Goal: Task Accomplishment & Management: Use online tool/utility

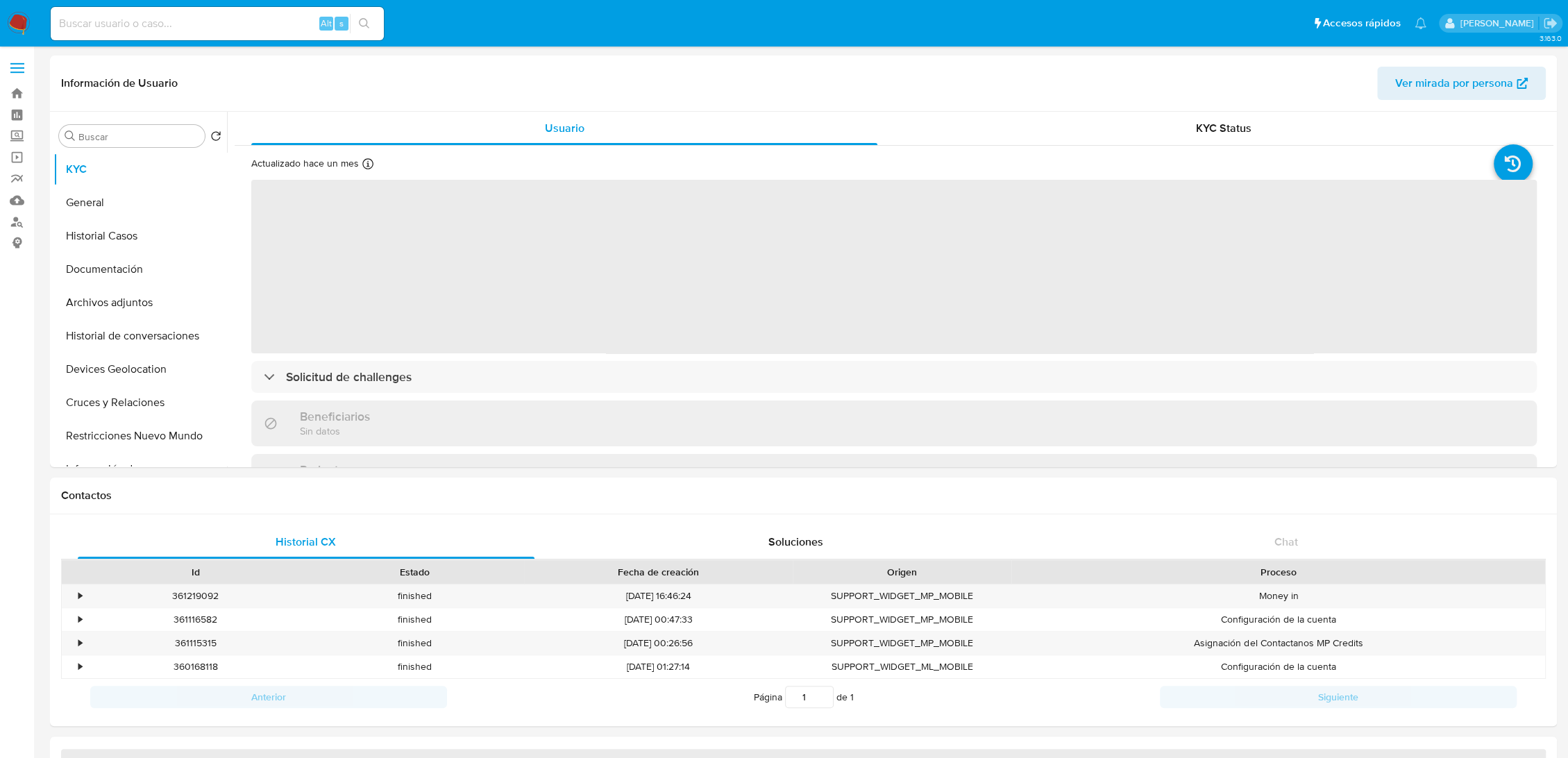
click at [219, 34] on div "Alt s" at bounding box center [217, 23] width 333 height 34
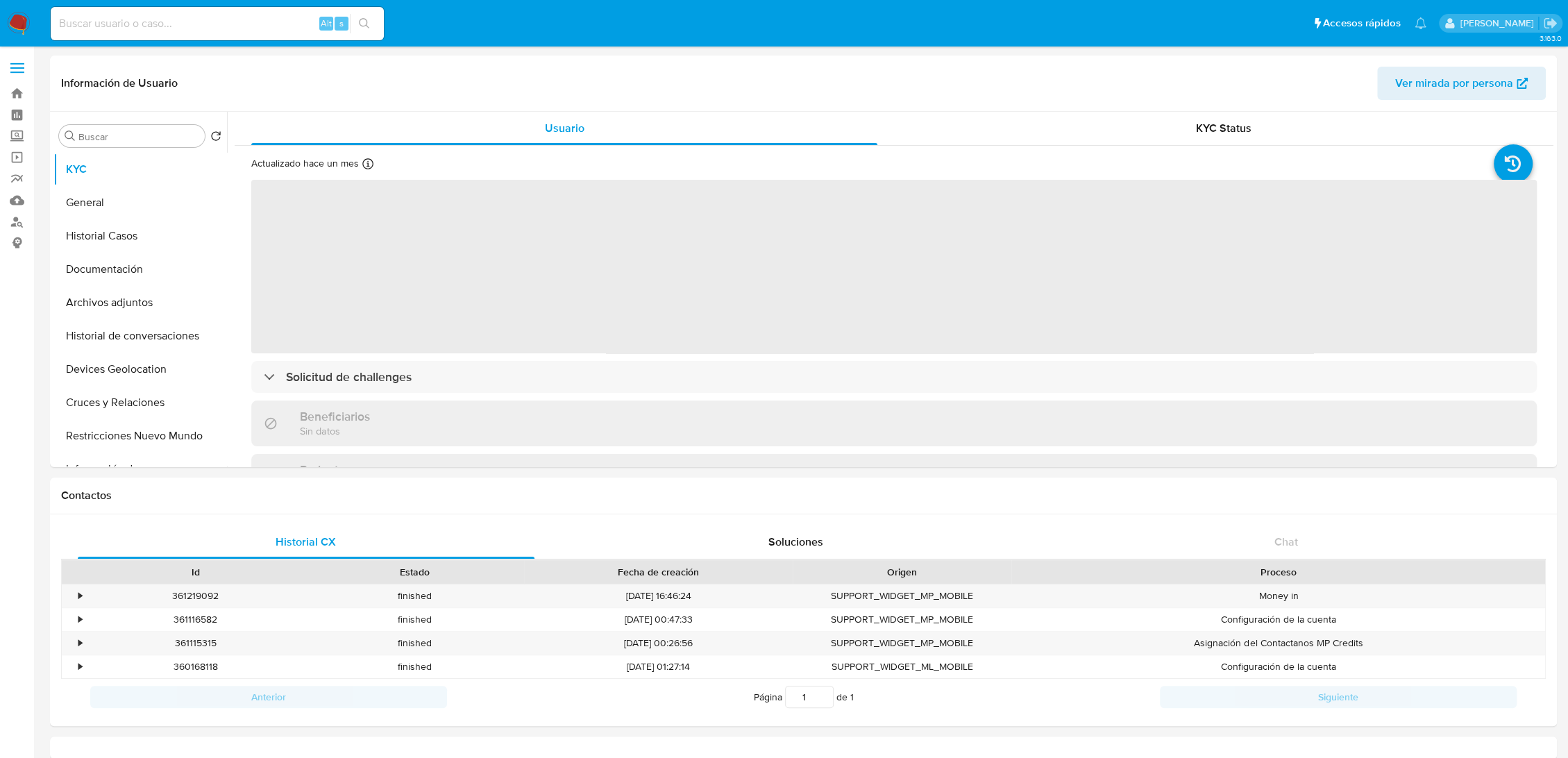
paste input "2183214462"
click at [194, 27] on input at bounding box center [217, 23] width 333 height 18
select select "10"
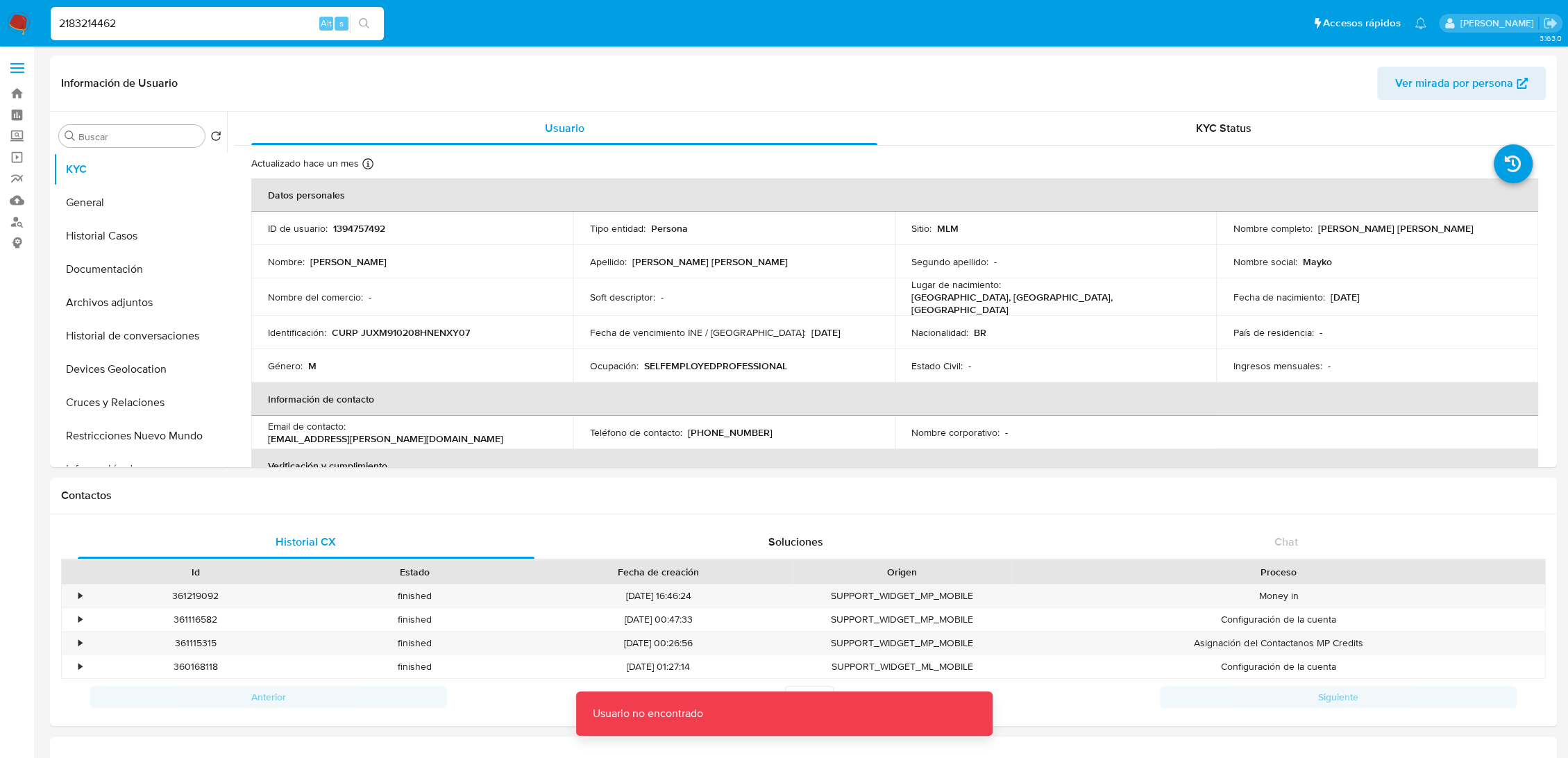
click at [194, 27] on input "2183214462" at bounding box center [217, 23] width 333 height 18
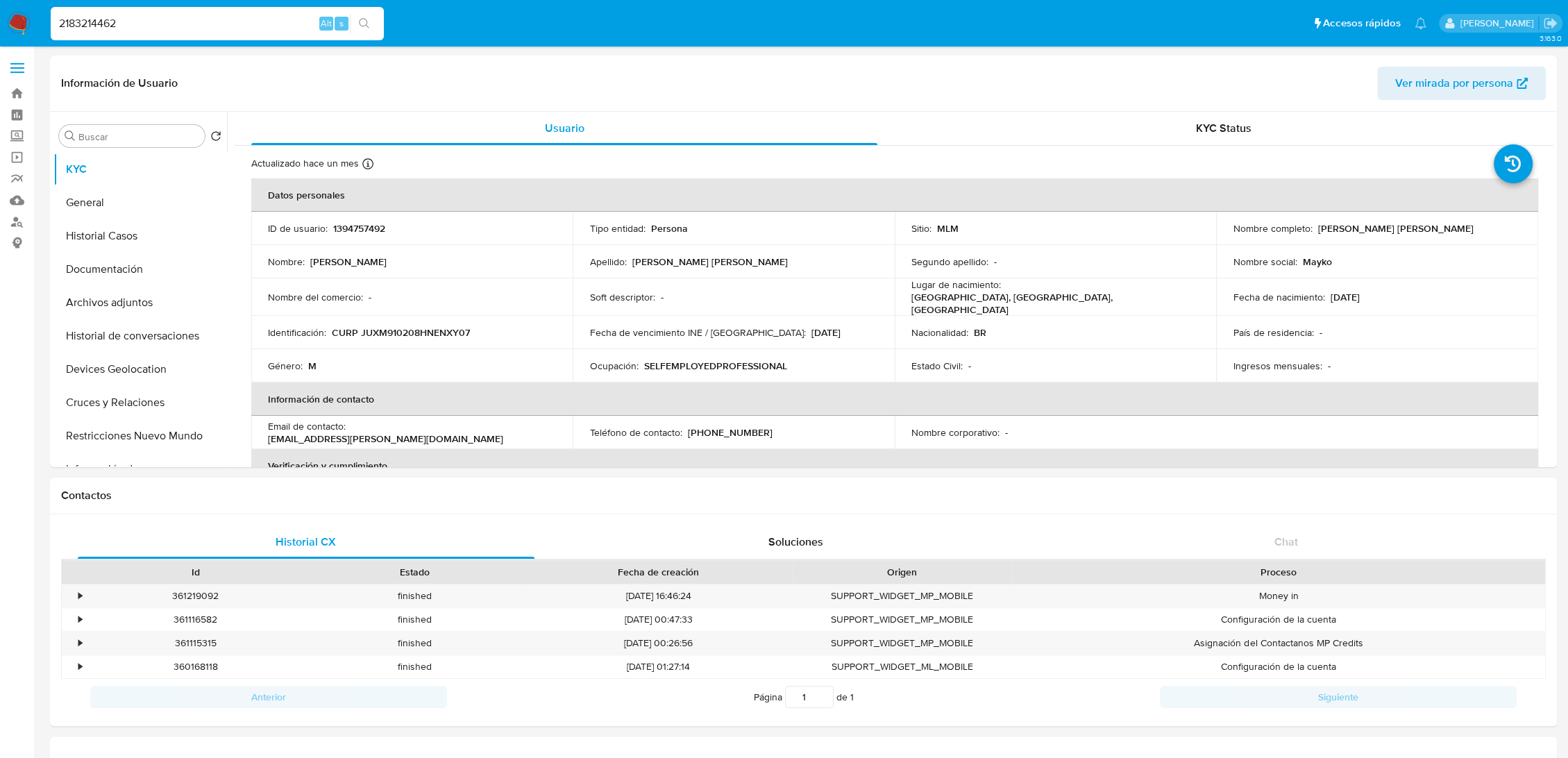
type input "2183214462"
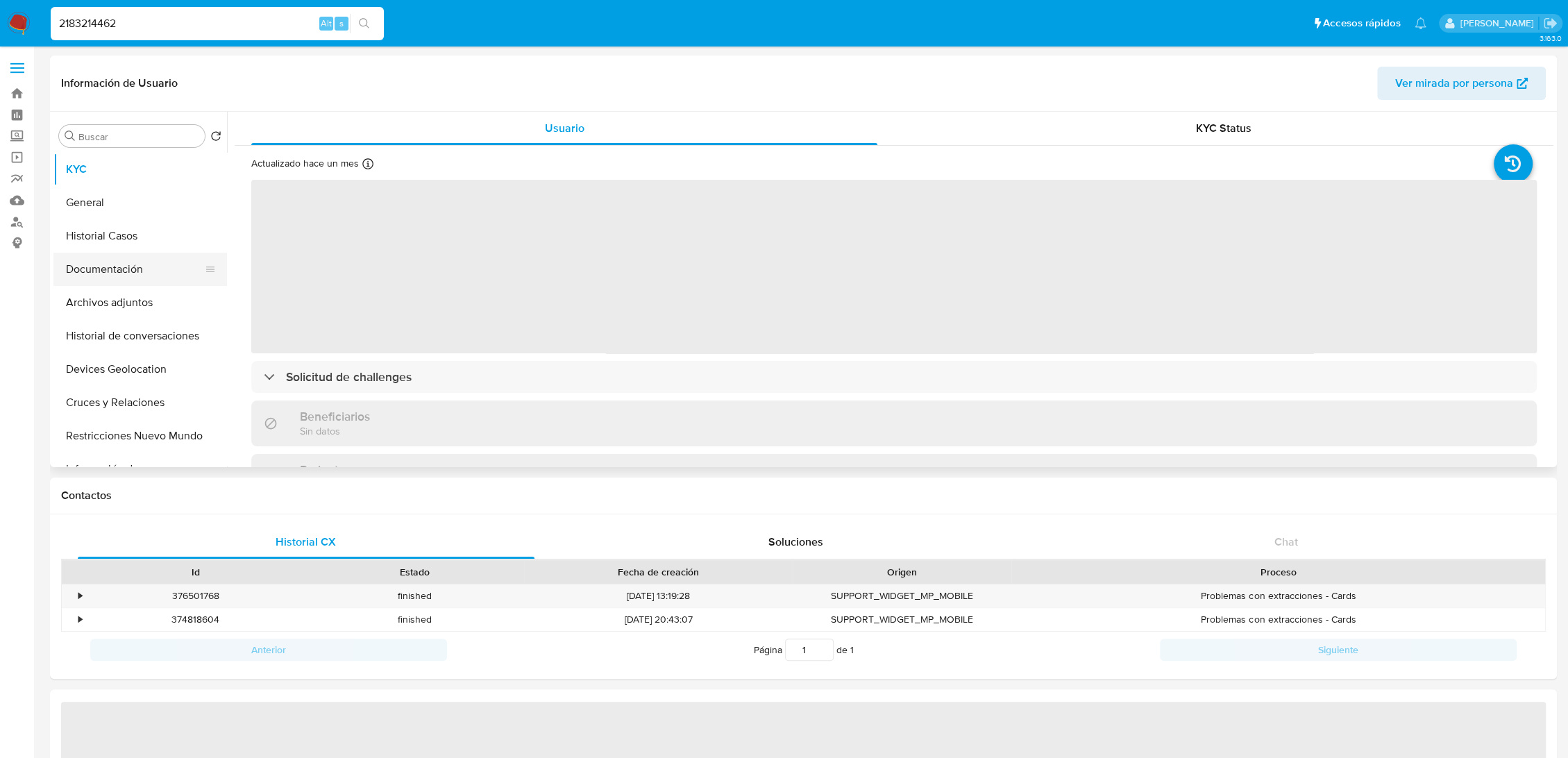
select select "10"
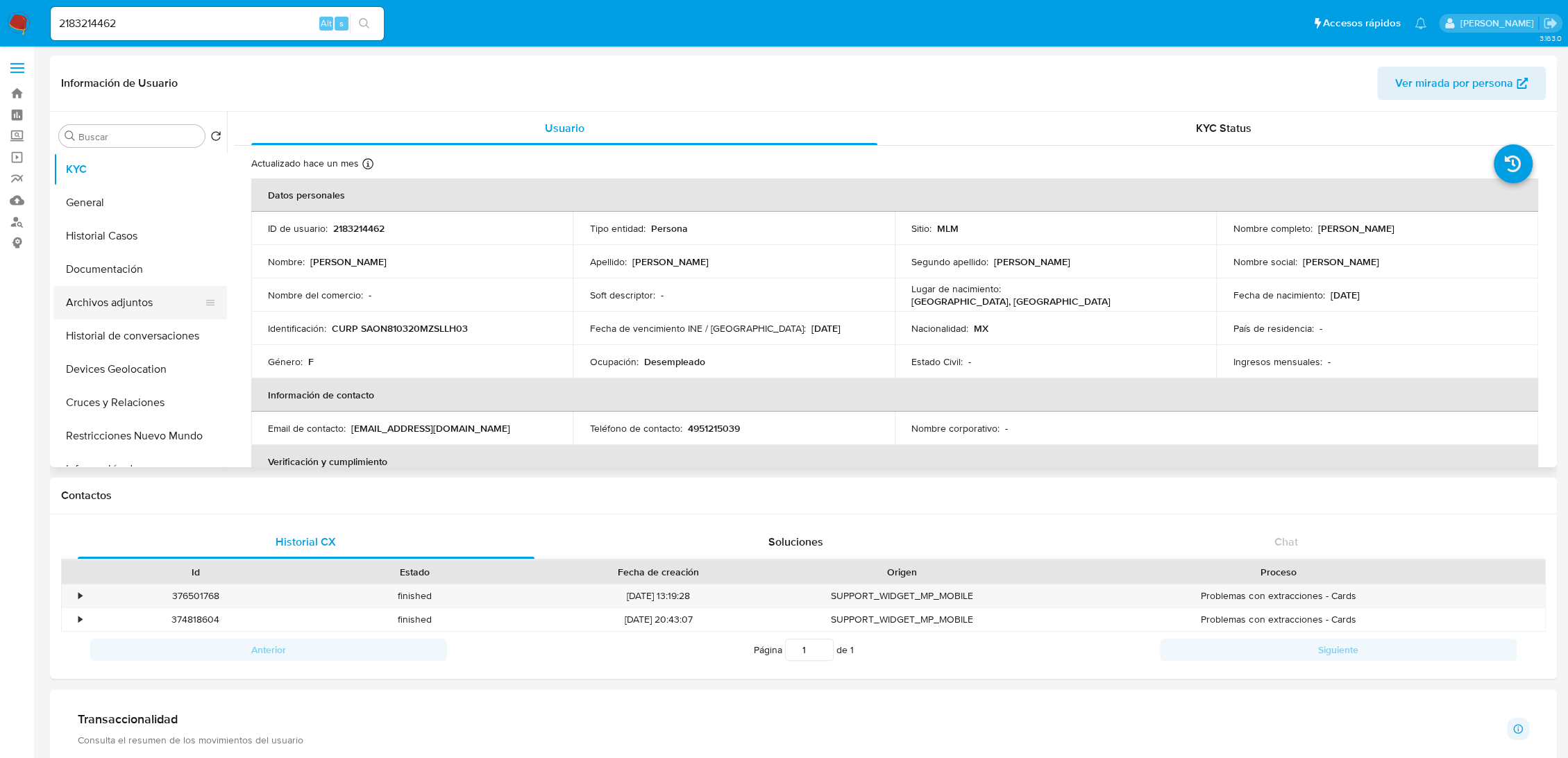
click at [107, 299] on button "Archivos adjuntos" at bounding box center [134, 303] width 162 height 34
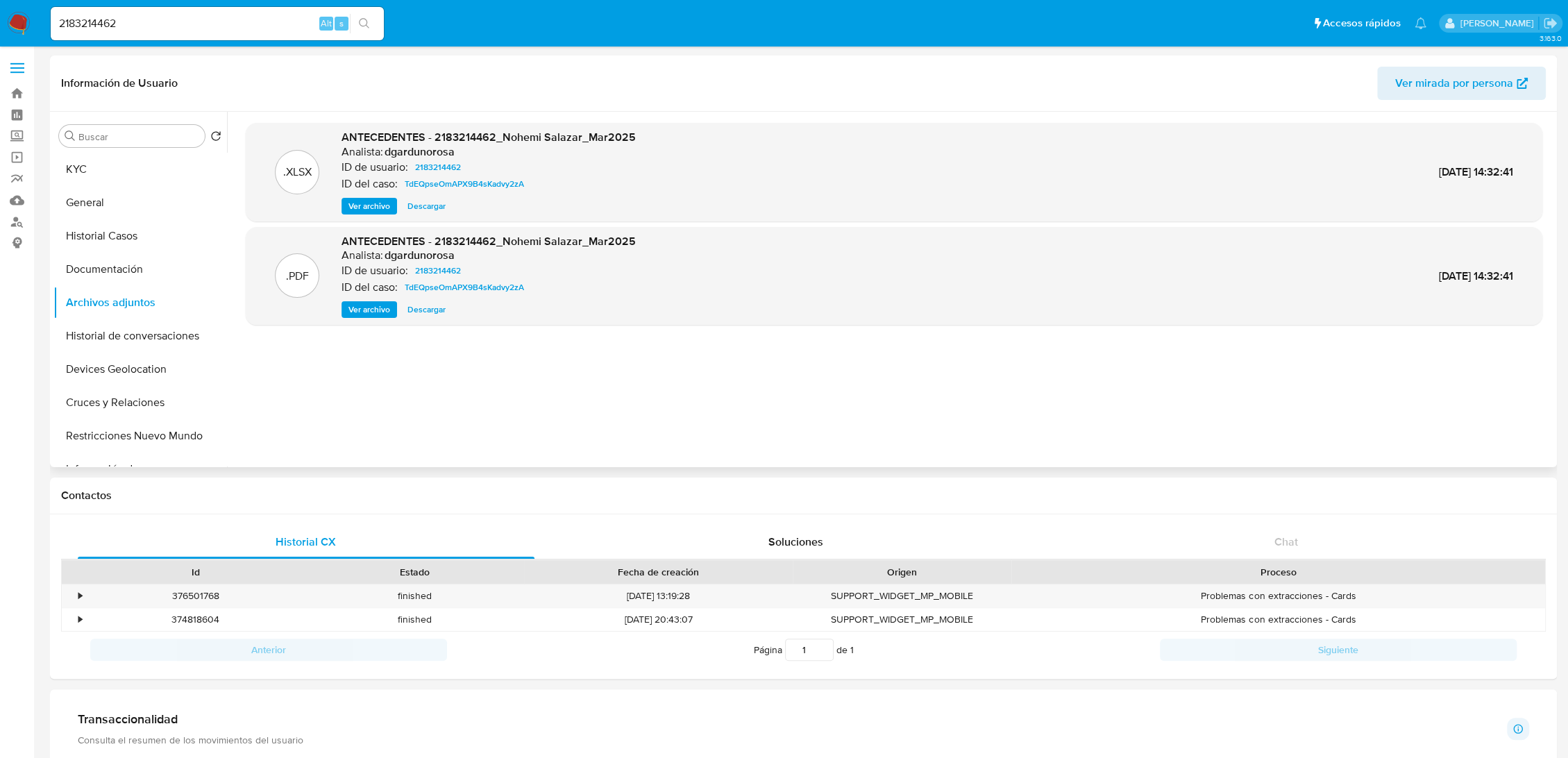
click at [355, 208] on span "Ver archivo" at bounding box center [369, 206] width 41 height 14
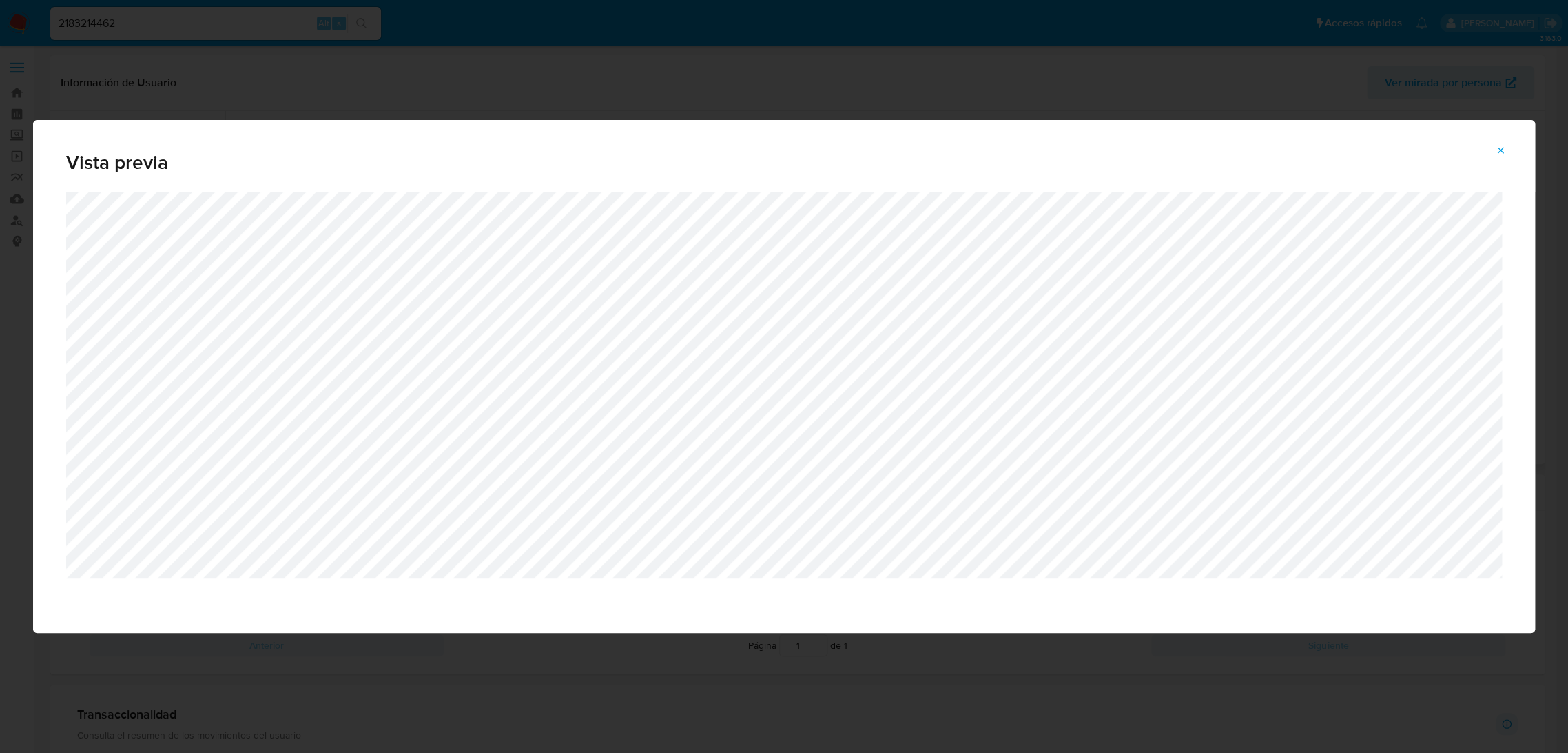
click at [1491, 150] on button "Attachment preview" at bounding box center [1501, 151] width 31 height 22
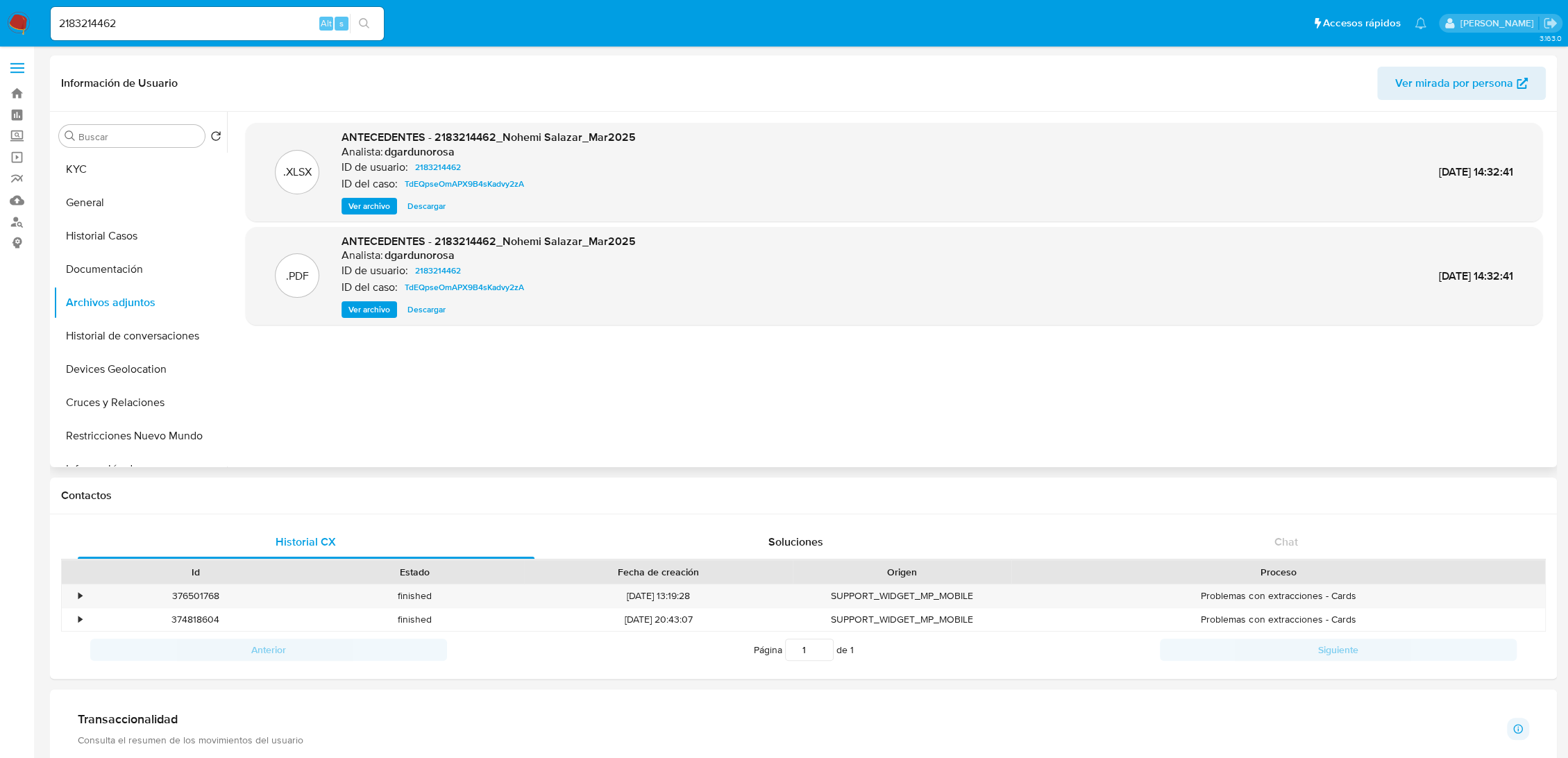
click at [384, 306] on span "Ver archivo" at bounding box center [369, 309] width 41 height 14
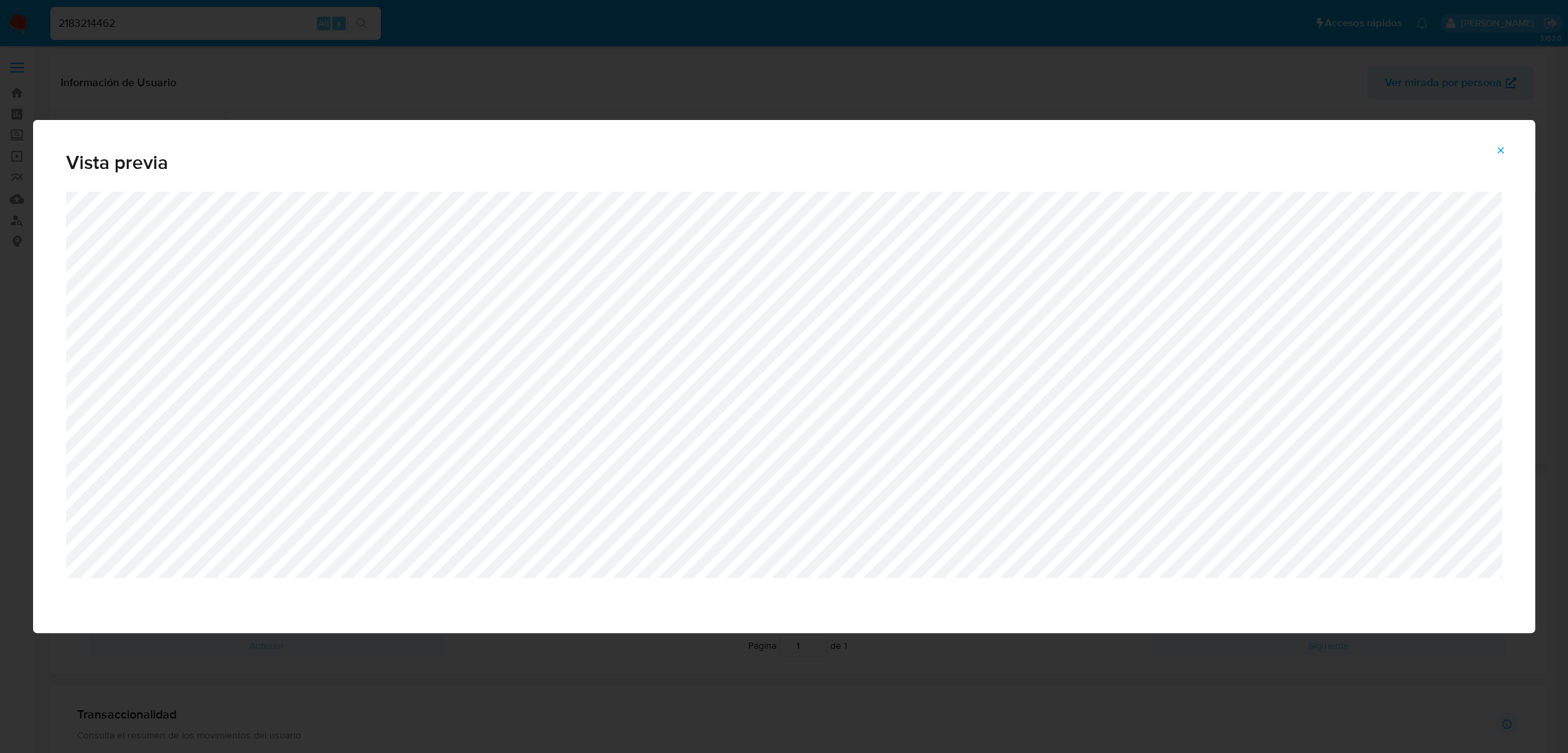
click at [1498, 153] on icon "Attachment preview" at bounding box center [1501, 151] width 11 height 11
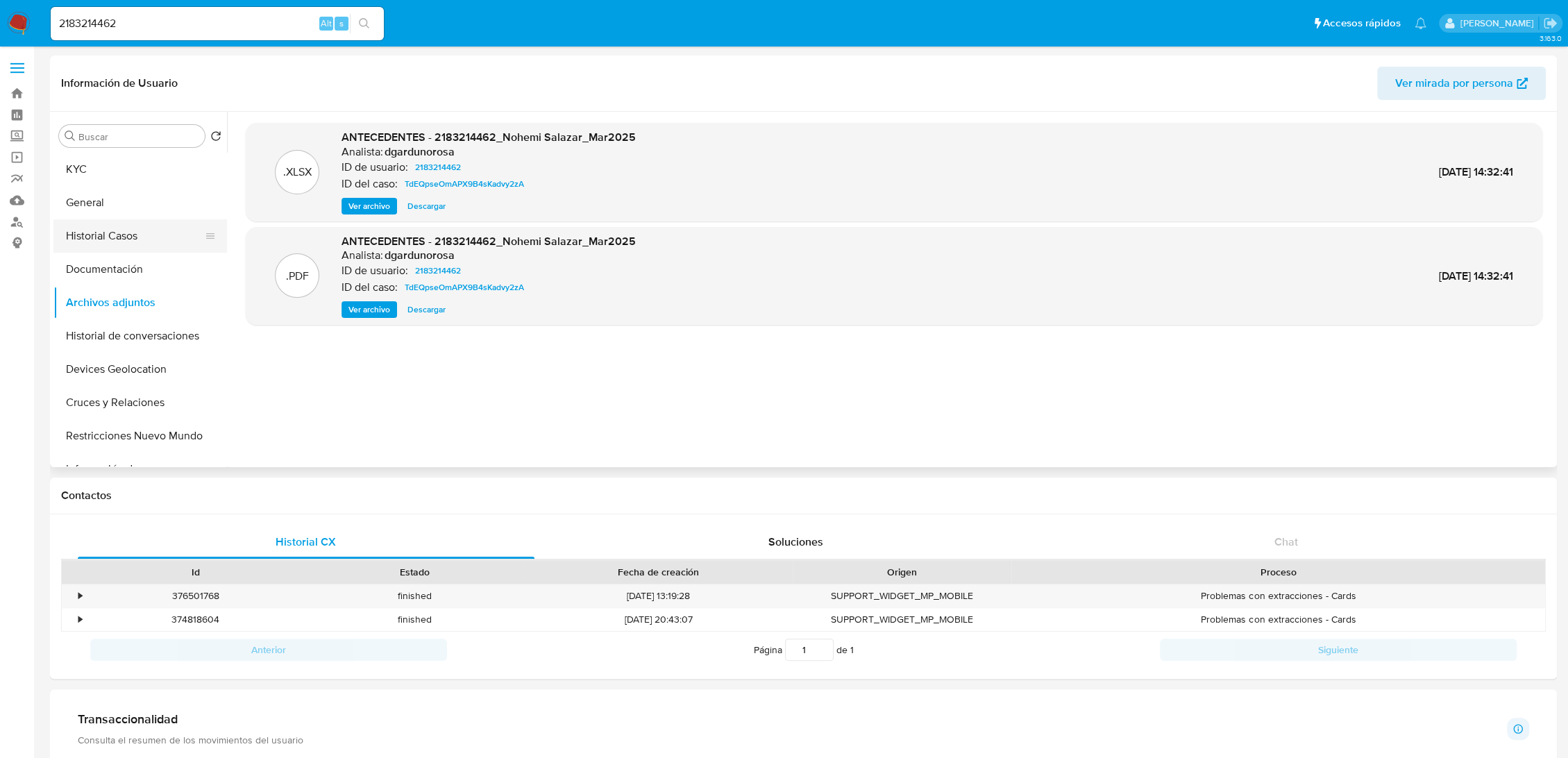
click at [103, 222] on button "Historial Casos" at bounding box center [134, 236] width 162 height 34
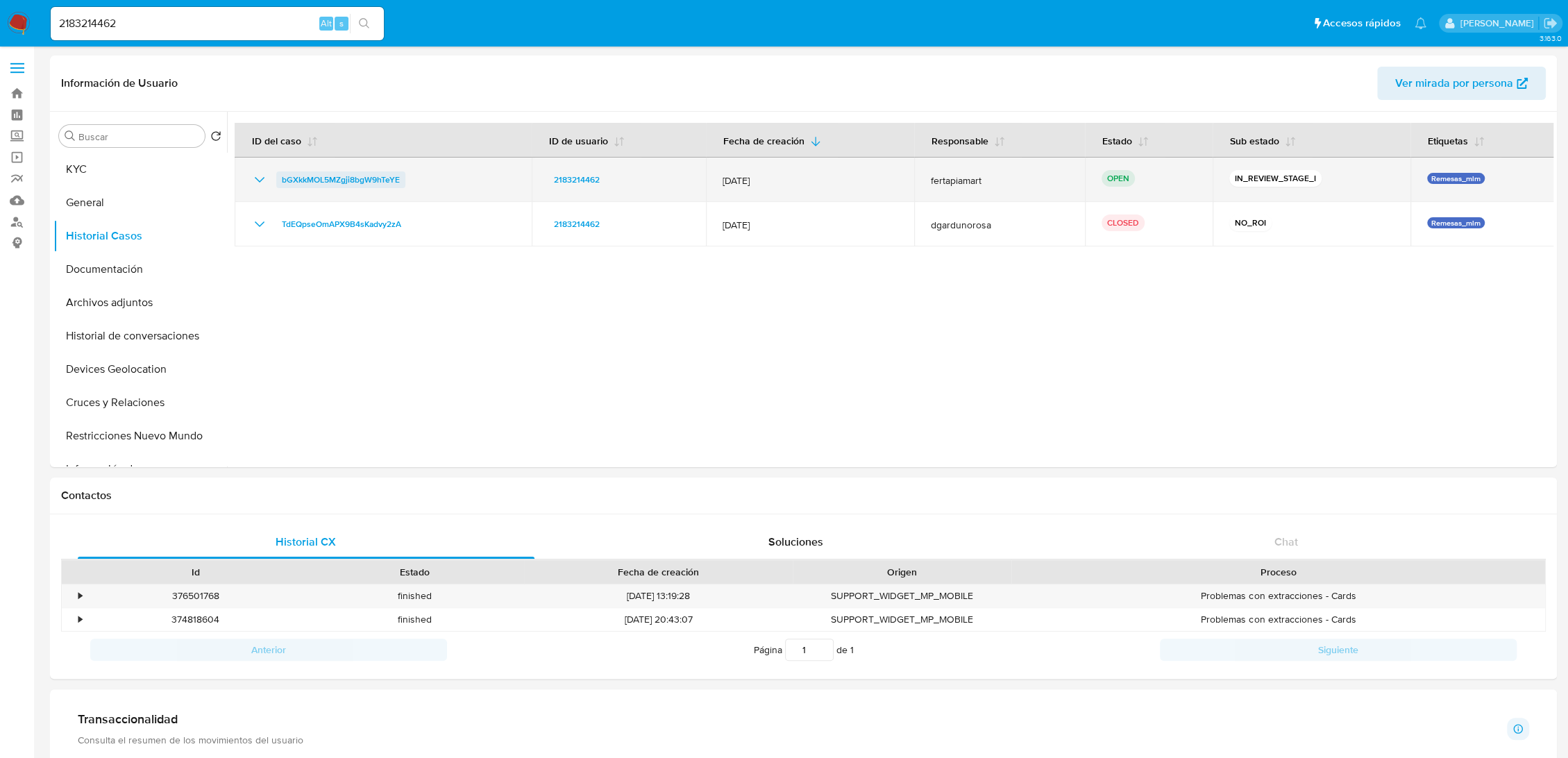
click at [341, 177] on span "bGXkkMOL5MZgji8bgW9hTeYE" at bounding box center [341, 180] width 118 height 17
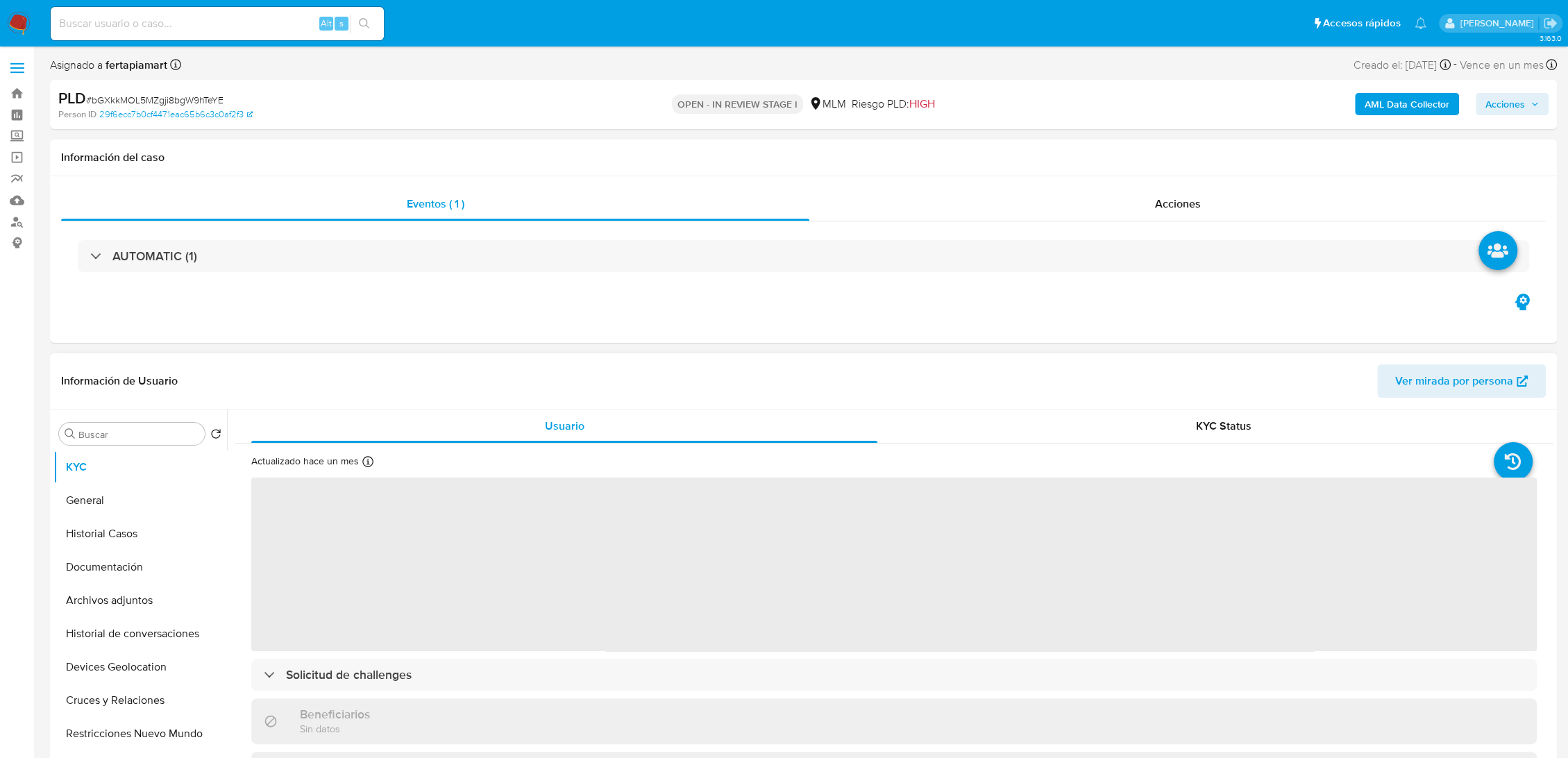
select select "10"
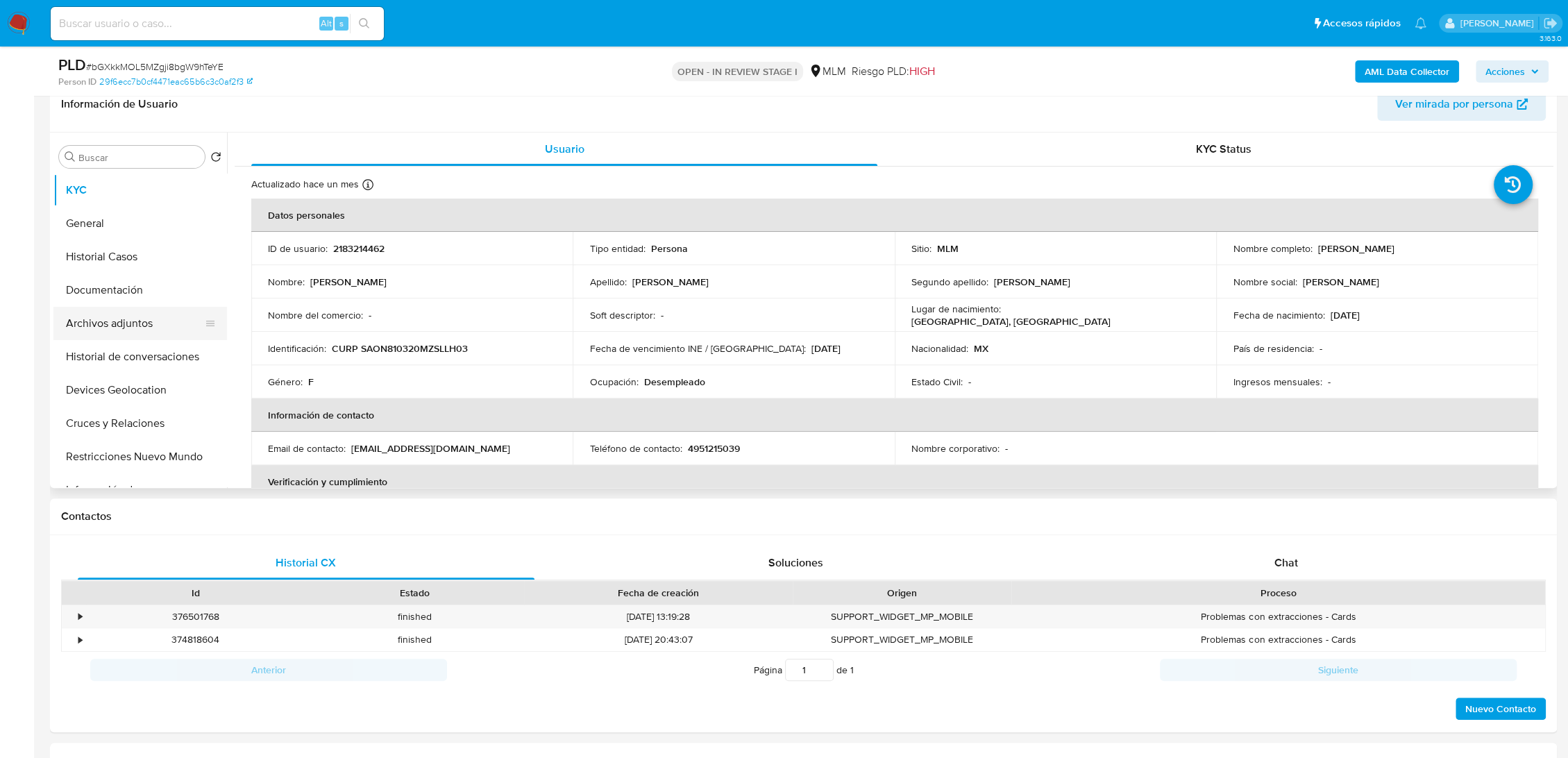
click at [141, 313] on button "Archivos adjuntos" at bounding box center [134, 323] width 162 height 34
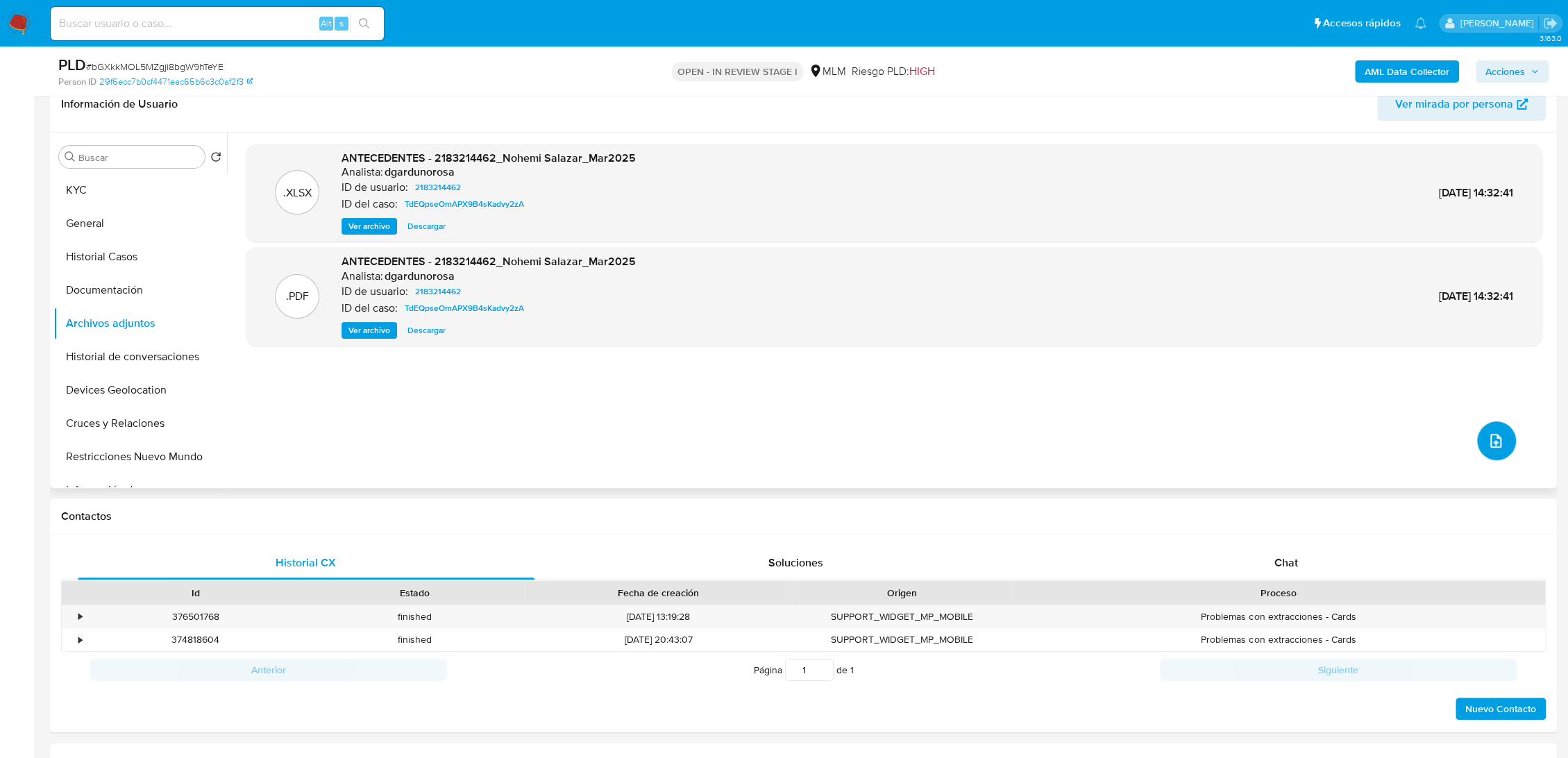
click at [1498, 452] on button "upload-file" at bounding box center [1496, 439] width 38 height 38
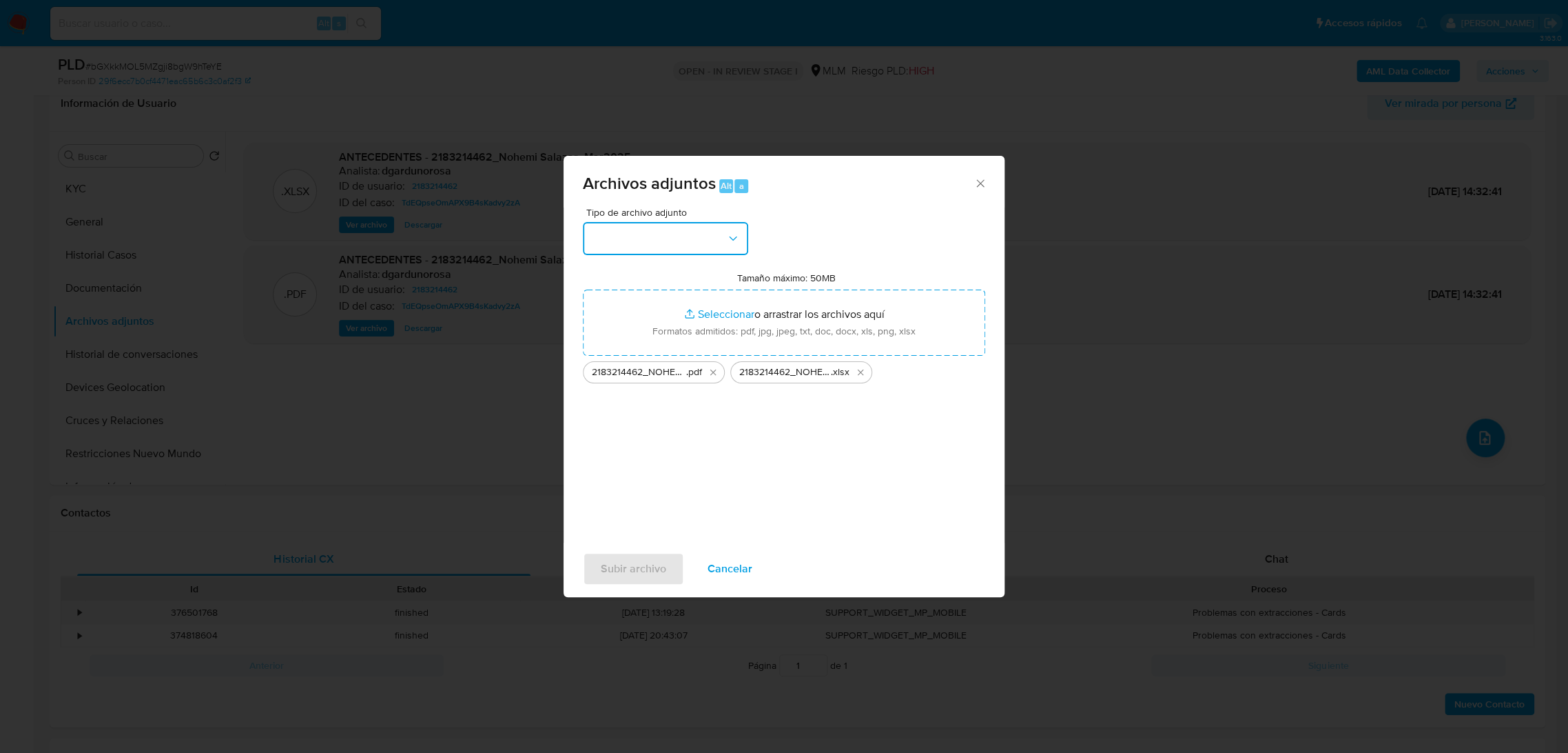
click at [701, 235] on button "button" at bounding box center [665, 238] width 166 height 34
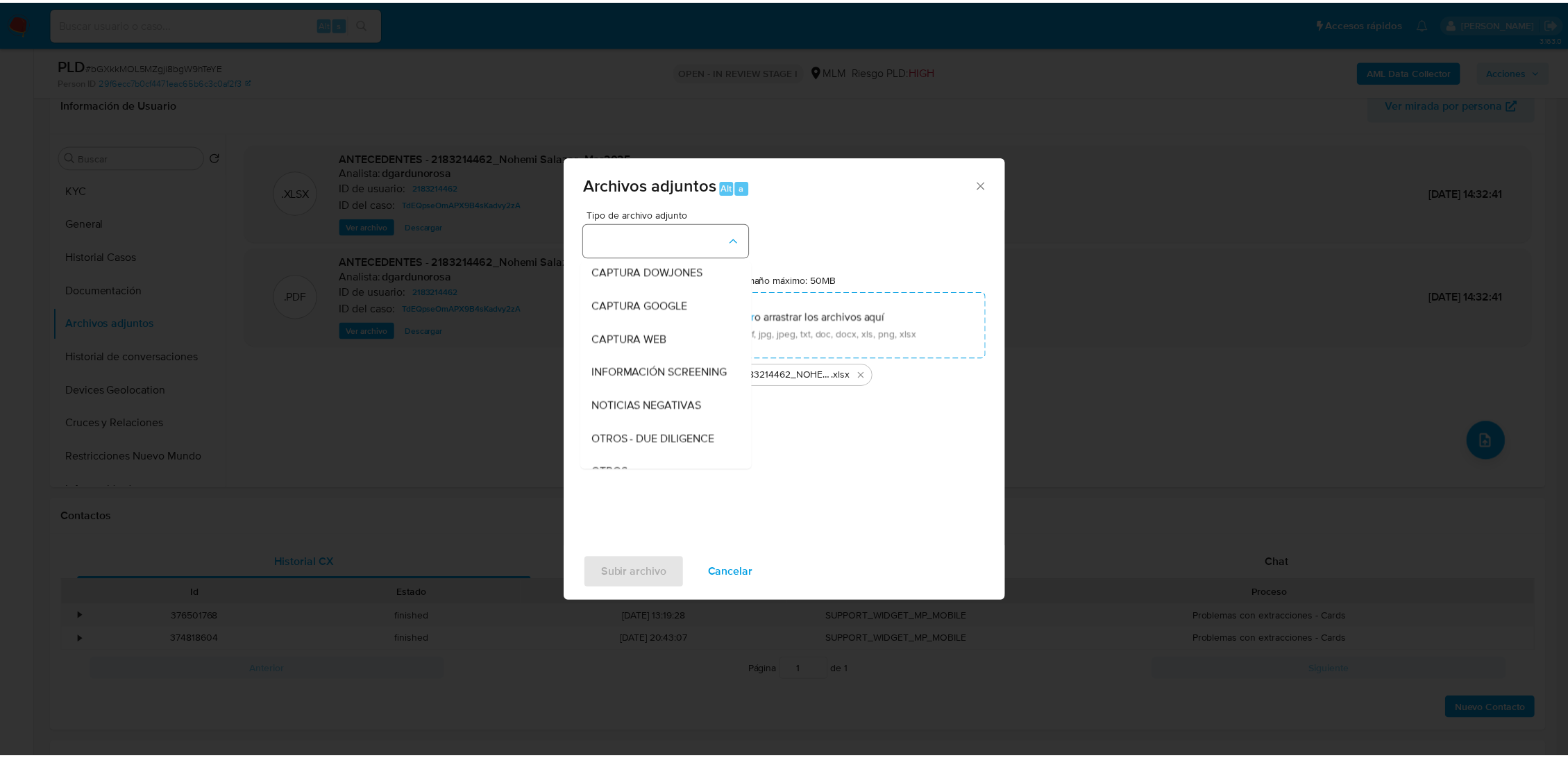
scroll to position [72, 0]
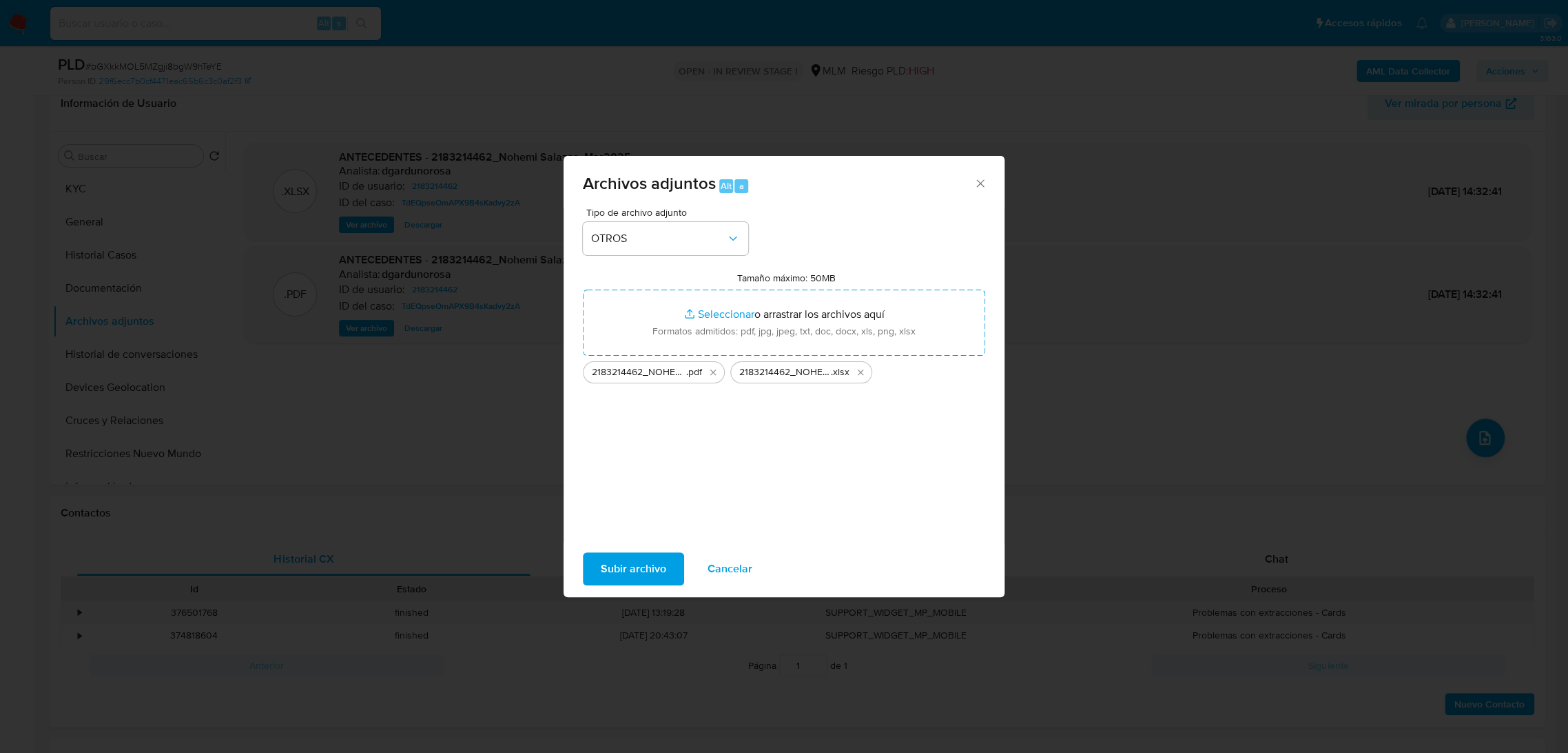
click at [644, 569] on span "Subir archivo" at bounding box center [634, 569] width 65 height 31
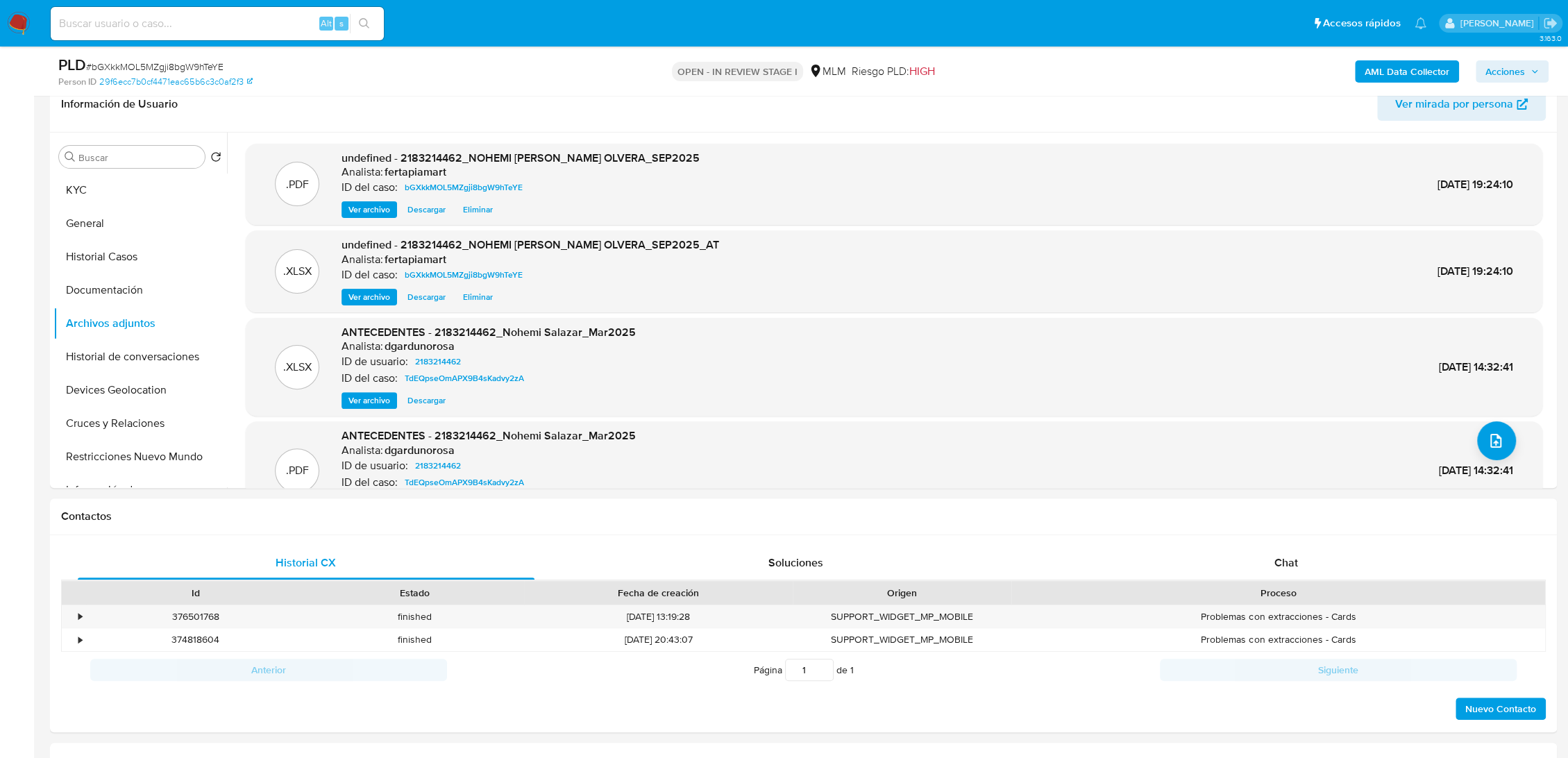
click at [1495, 82] on span "Acciones" at bounding box center [1505, 71] width 39 height 22
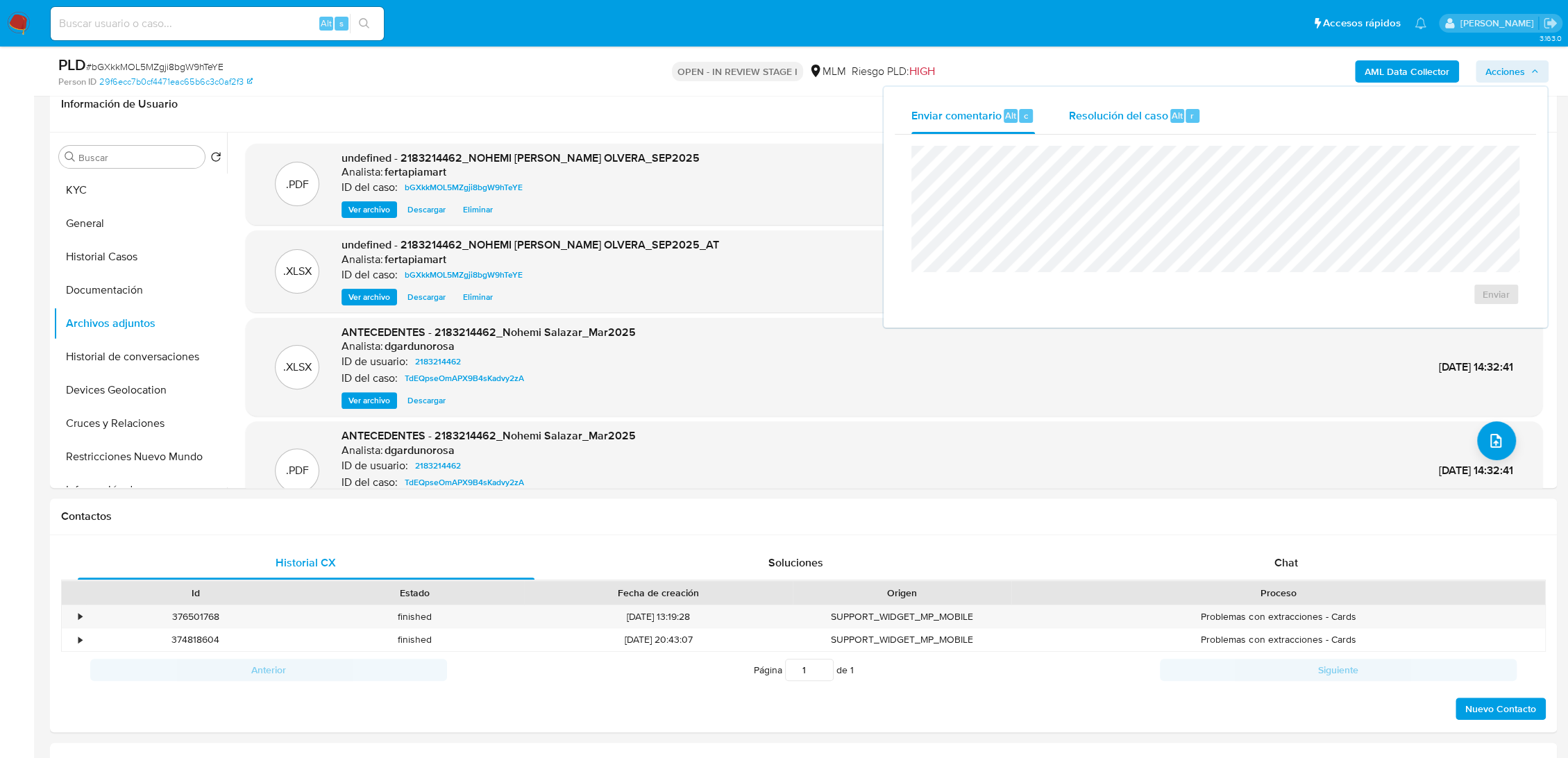
click at [1160, 121] on span "Resolución del caso" at bounding box center [1118, 114] width 99 height 16
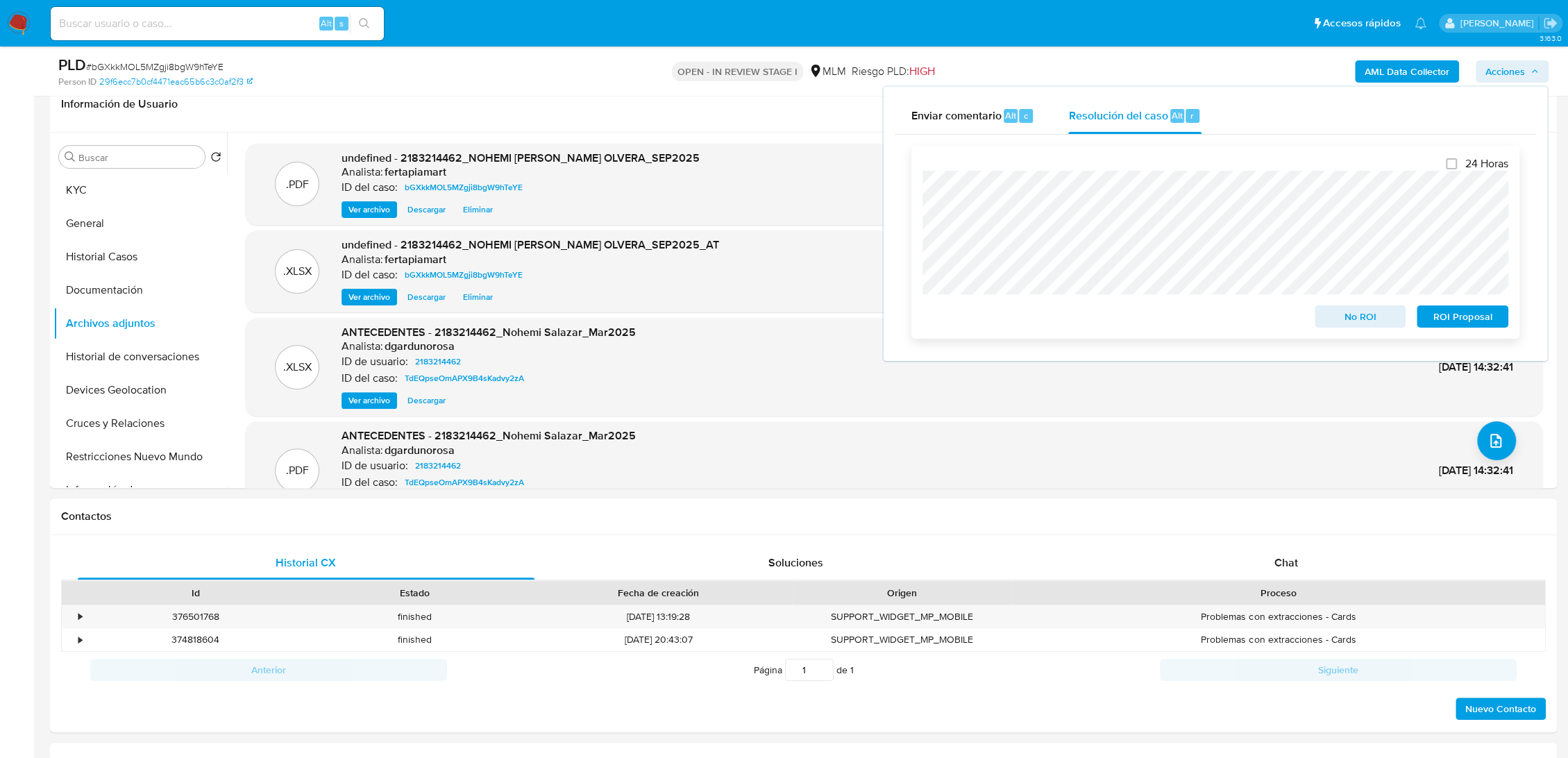
click at [1451, 315] on span "ROI Proposal" at bounding box center [1462, 316] width 72 height 20
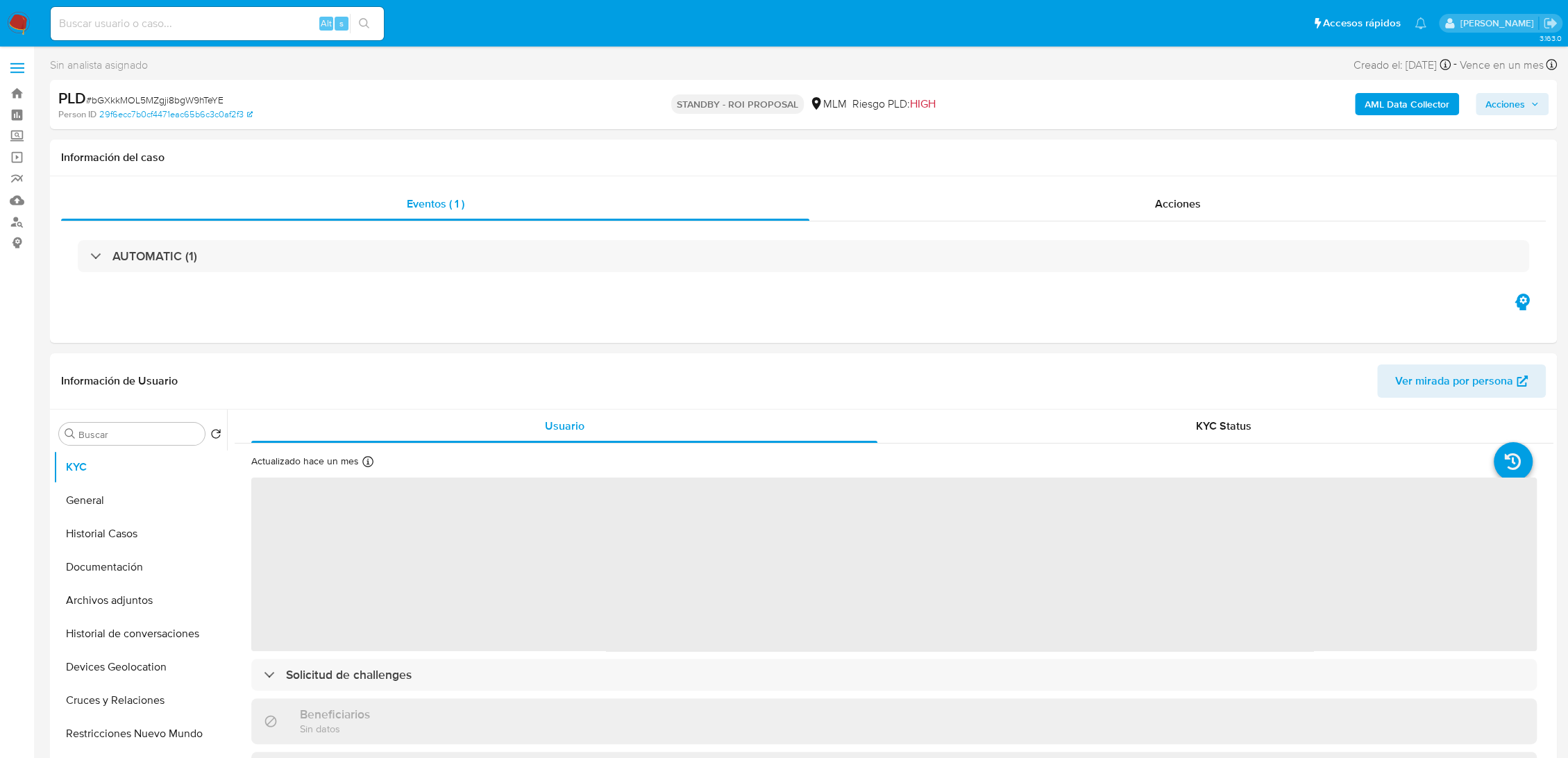
select select "10"
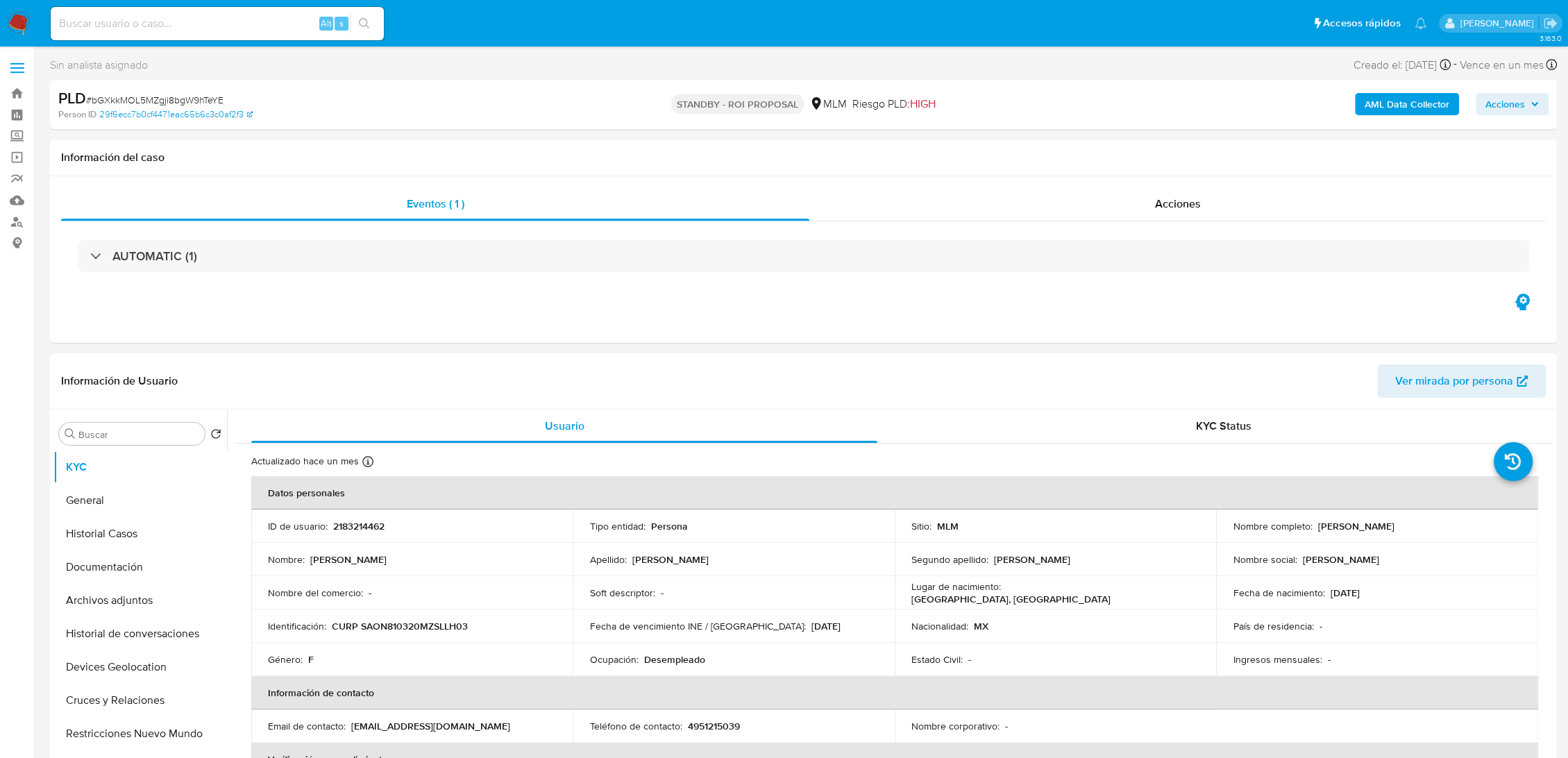
click at [1506, 103] on span "Acciones" at bounding box center [1505, 104] width 39 height 22
click at [14, 25] on img at bounding box center [18, 23] width 23 height 23
